Goal: Task Accomplishment & Management: Use online tool/utility

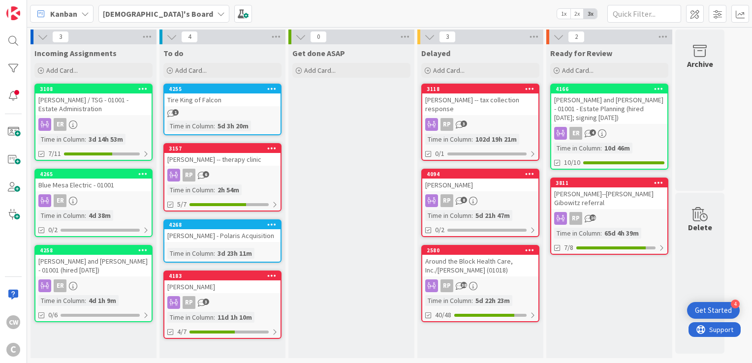
click at [193, 348] on div "To do Add Card... 4255 Tire King of Falcon 1 Time in [GEOGRAPHIC_DATA] : 5d 3h …" at bounding box center [222, 201] width 126 height 314
click at [183, 68] on span "Add Card..." at bounding box center [191, 70] width 32 height 9
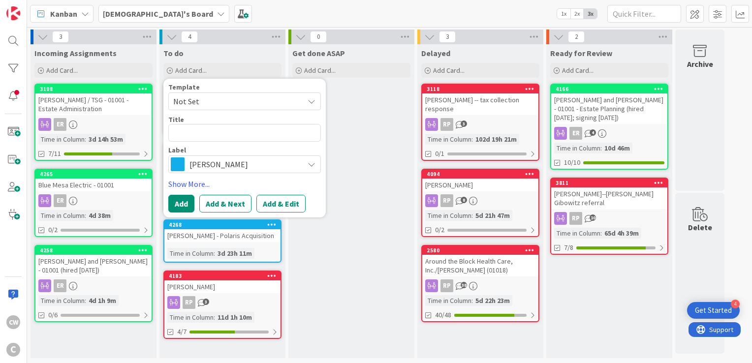
type textarea "x"
type textarea "M"
type textarea "x"
type textarea "Me"
type textarea "x"
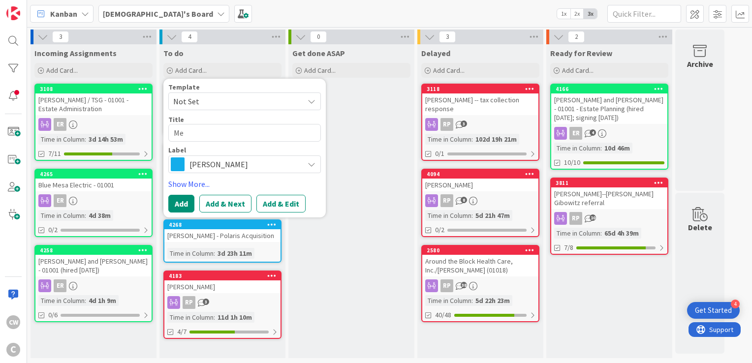
type textarea "[PERSON_NAME]"
type textarea "x"
type textarea "Mega"
type textarea "x"
type textarea "[PERSON_NAME]"
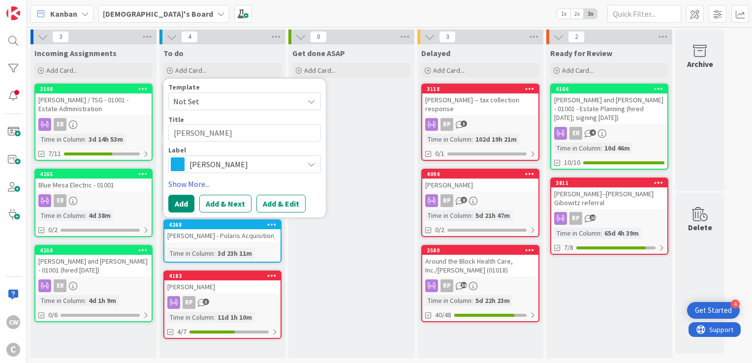
type textarea "x"
type textarea "[PERSON_NAME]"
type textarea "x"
type textarea "[PERSON_NAME]"
type textarea "x"
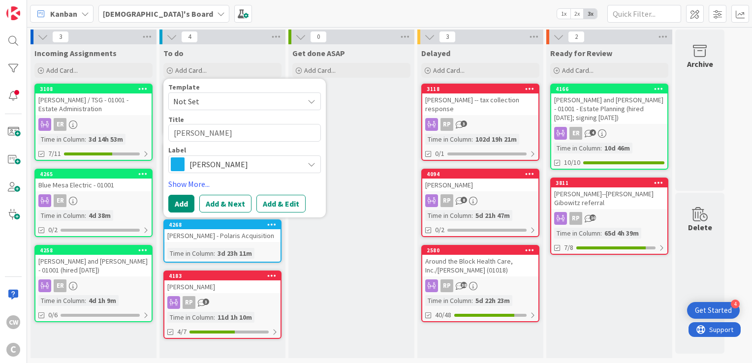
type textarea "[PERSON_NAME]"
type textarea "x"
type textarea "[PERSON_NAME]"
type textarea "x"
type textarea "[PERSON_NAME]"
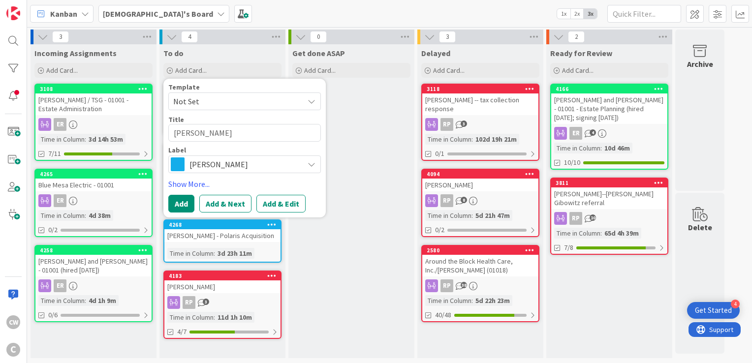
type textarea "x"
type textarea "[PERSON_NAME]"
type textarea "x"
type textarea "[PERSON_NAME]"
click at [208, 163] on span "[PERSON_NAME]" at bounding box center [244, 165] width 109 height 14
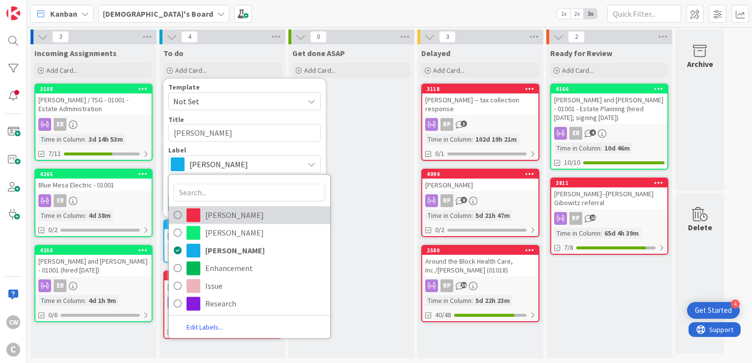
click at [210, 215] on span "[PERSON_NAME]" at bounding box center [265, 215] width 120 height 15
type textarea "x"
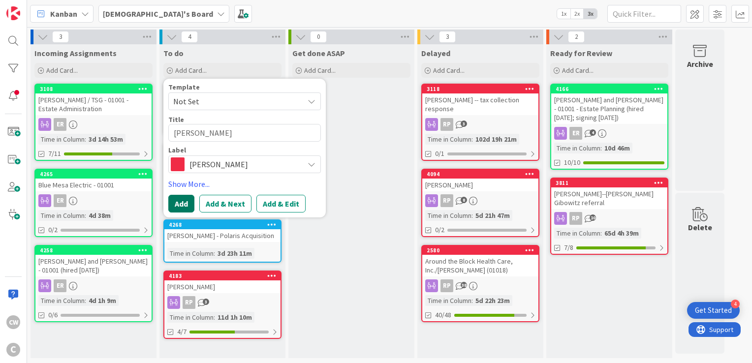
click at [186, 198] on button "Add" at bounding box center [181, 204] width 26 height 18
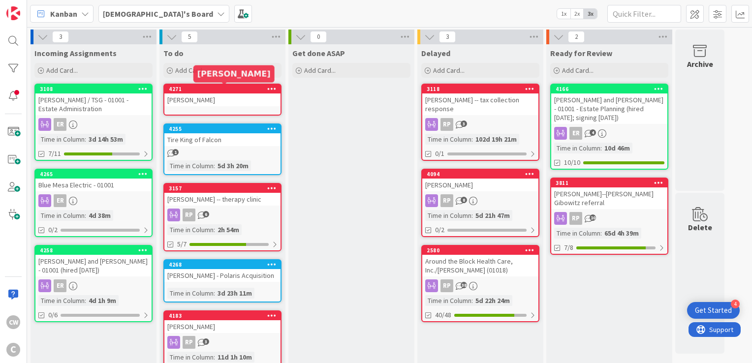
click at [213, 86] on div "4271" at bounding box center [225, 89] width 112 height 7
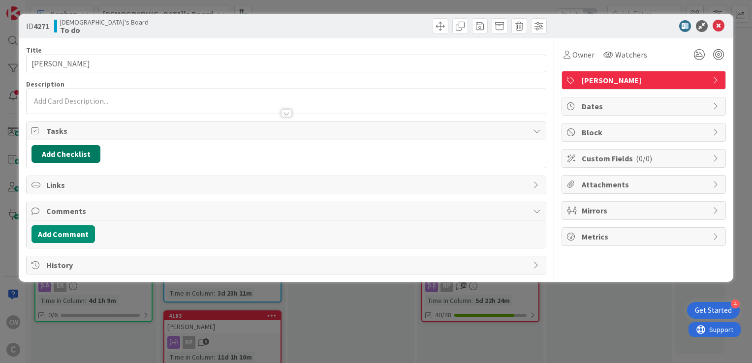
click at [73, 156] on button "Add Checklist" at bounding box center [66, 154] width 69 height 18
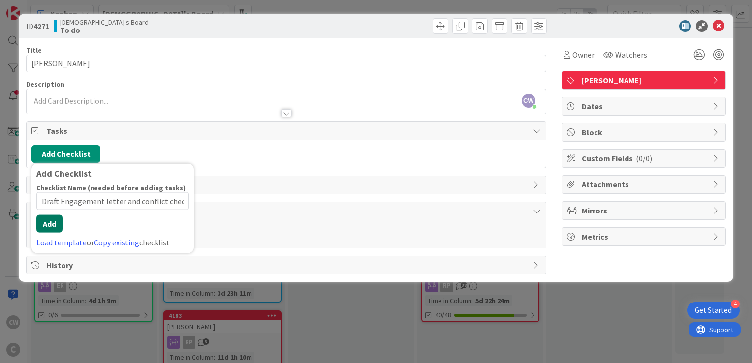
type input "Draft Engagement letter and conflict check"
click at [46, 234] on div "Checklist Name (needed before adding tasks) 42 / 64 Draft Engagement letter and…" at bounding box center [112, 216] width 153 height 65
click at [53, 222] on button "Add" at bounding box center [49, 224] width 26 height 18
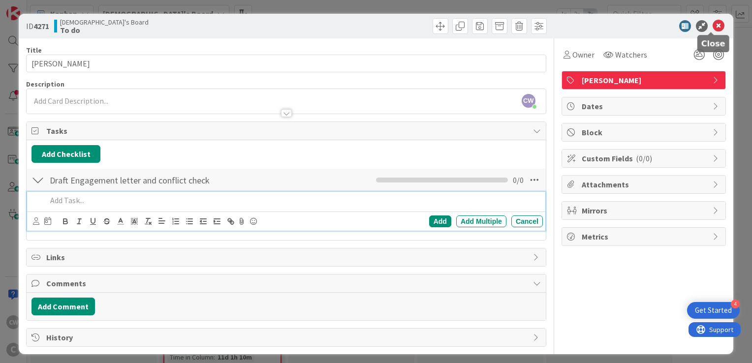
click at [716, 24] on icon at bounding box center [719, 26] width 12 height 12
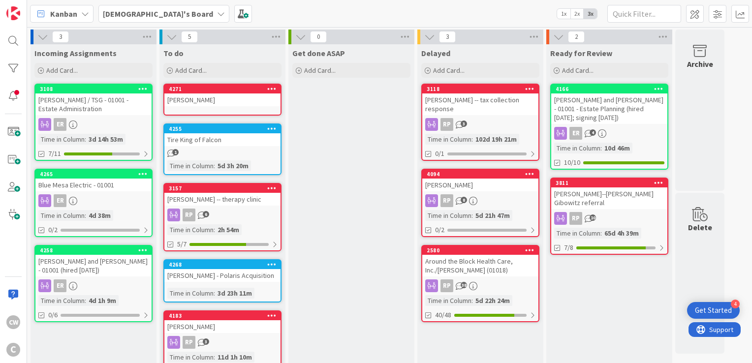
scroll to position [27, 0]
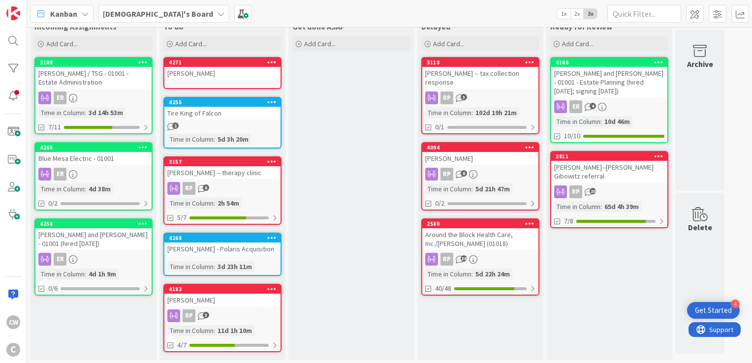
click at [230, 182] on div "RP 6" at bounding box center [222, 188] width 116 height 13
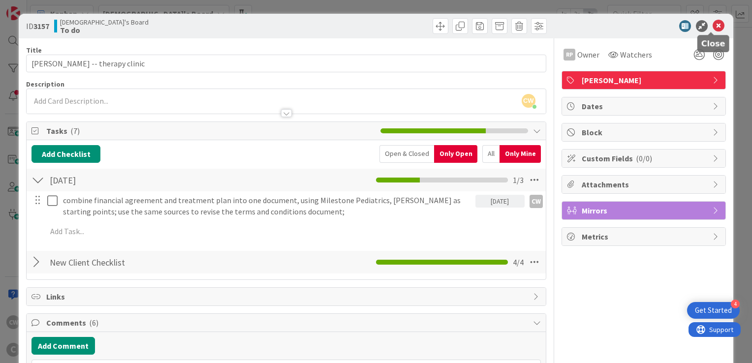
click at [713, 29] on icon at bounding box center [719, 26] width 12 height 12
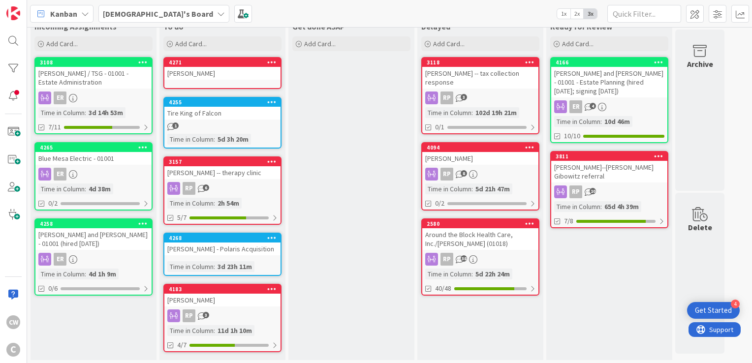
click at [494, 241] on div "Around the Block Health Care, Inc./[PERSON_NAME] (01018)" at bounding box center [480, 239] width 116 height 22
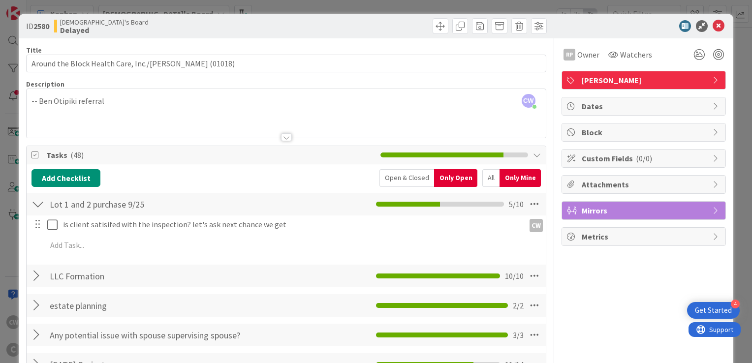
click at [37, 279] on div at bounding box center [38, 276] width 13 height 18
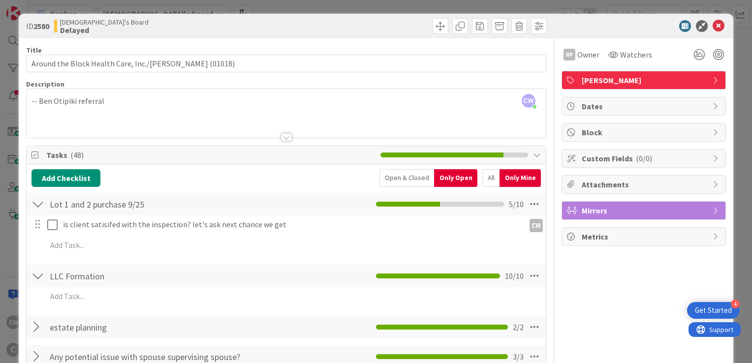
click at [37, 279] on div at bounding box center [38, 276] width 13 height 18
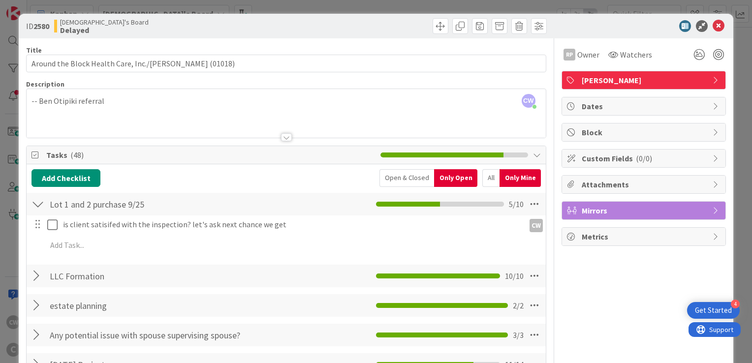
click at [38, 295] on div "estate planning Checklist Name 15 / 64 estate planning 2 / 2" at bounding box center [286, 305] width 519 height 23
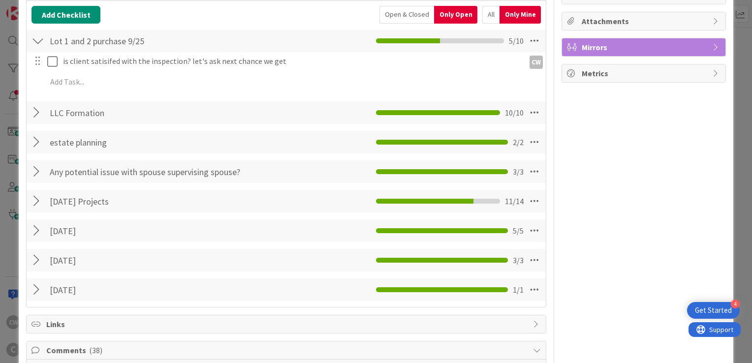
scroll to position [197, 0]
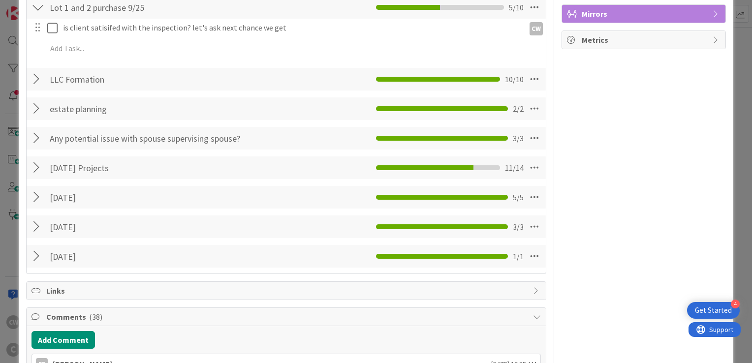
click at [32, 169] on div at bounding box center [38, 168] width 13 height 18
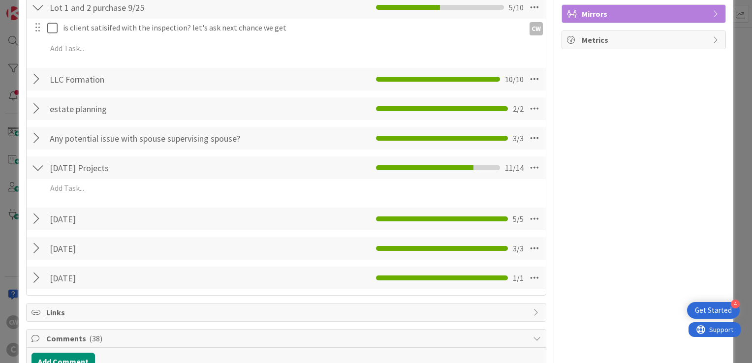
click at [34, 168] on div at bounding box center [38, 168] width 13 height 18
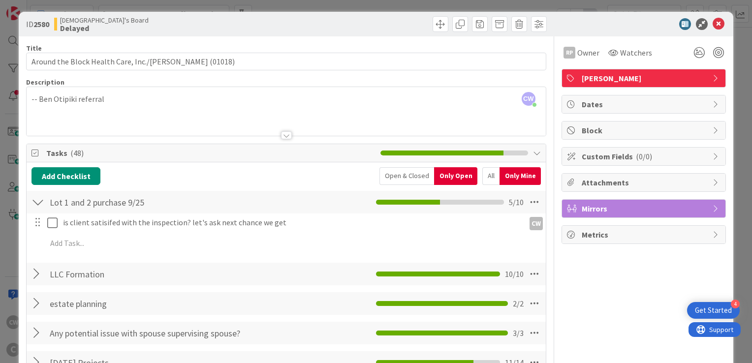
scroll to position [0, 0]
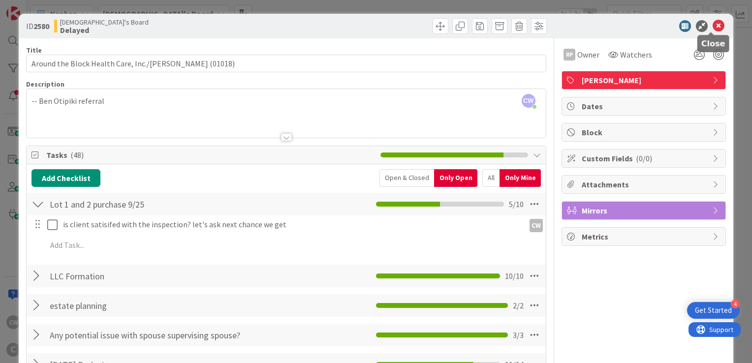
click at [714, 23] on icon at bounding box center [719, 26] width 12 height 12
